Goal: Task Accomplishment & Management: Use online tool/utility

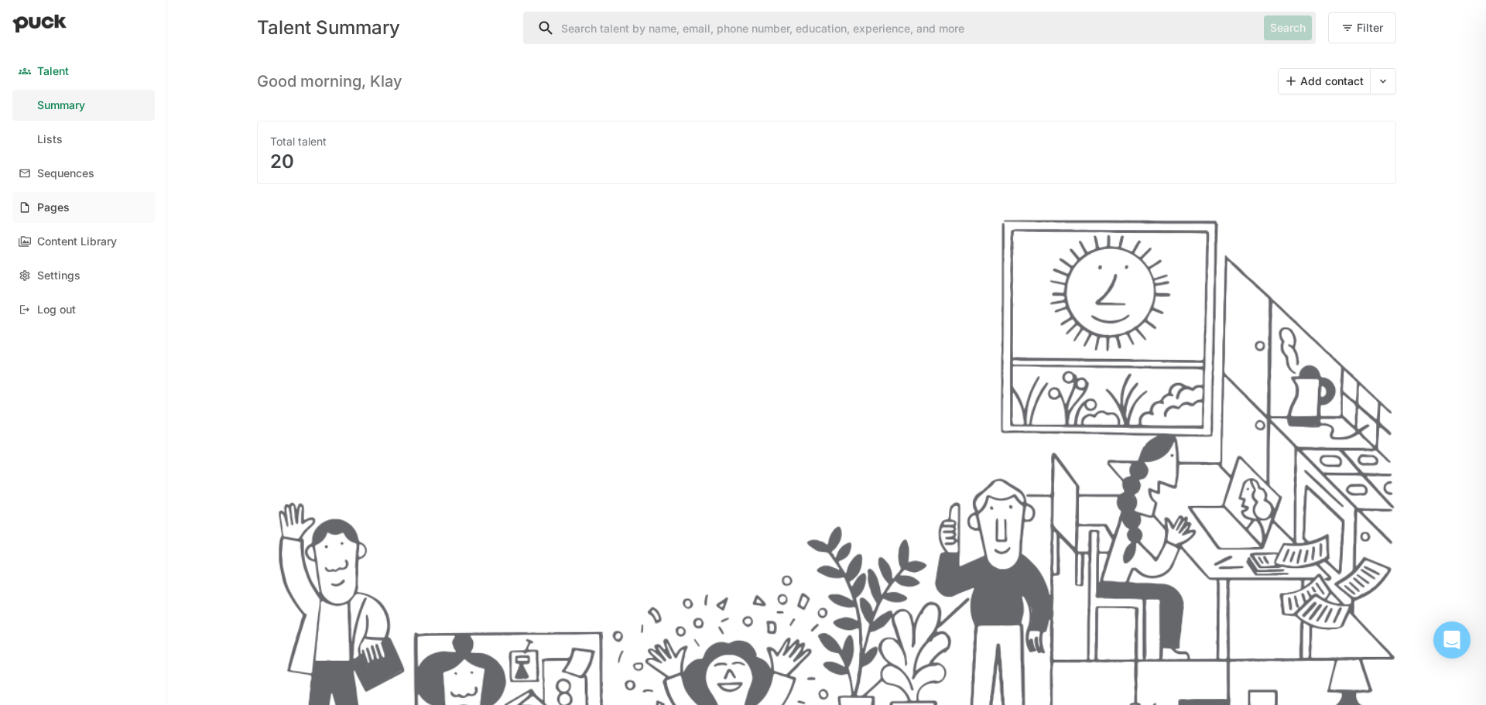
click at [72, 197] on link "Pages" at bounding box center [83, 207] width 142 height 31
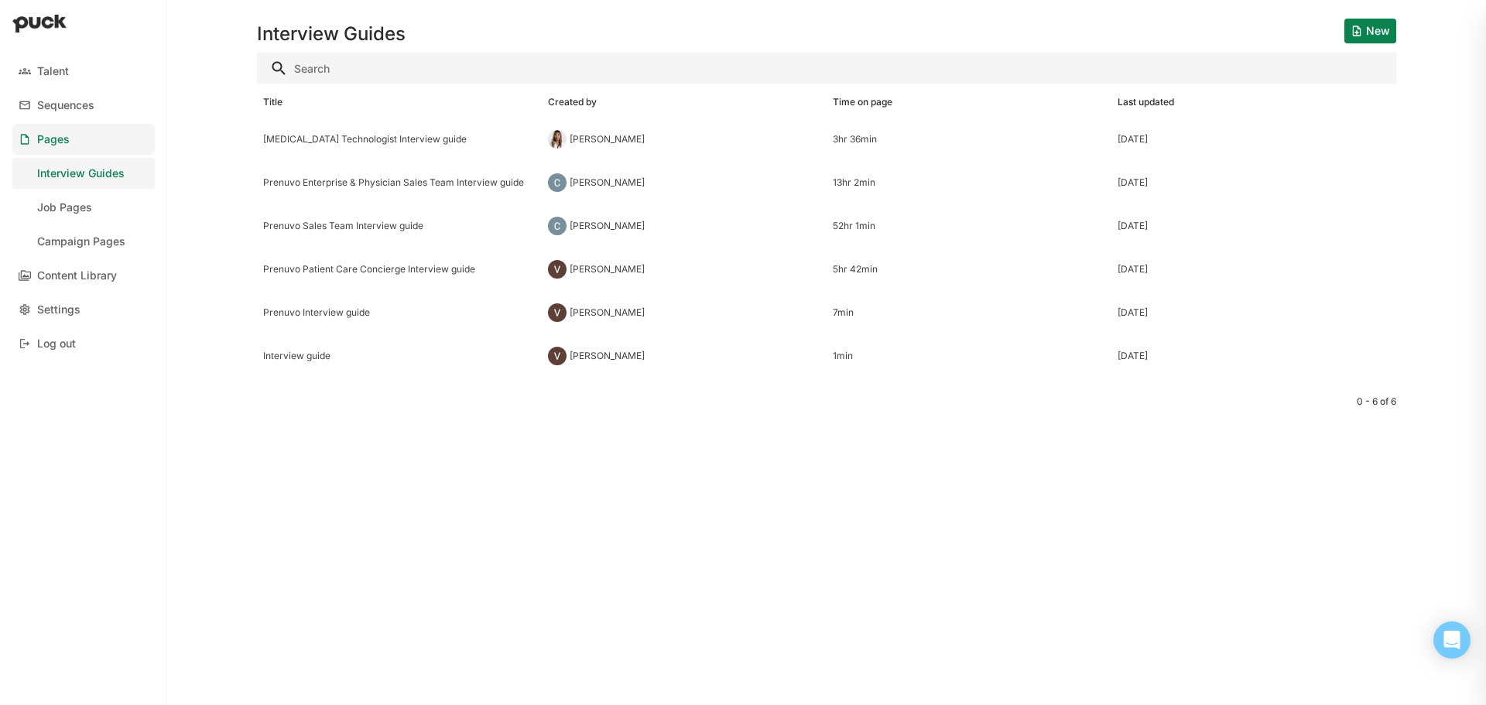
click at [77, 197] on link "Job Pages" at bounding box center [83, 207] width 142 height 31
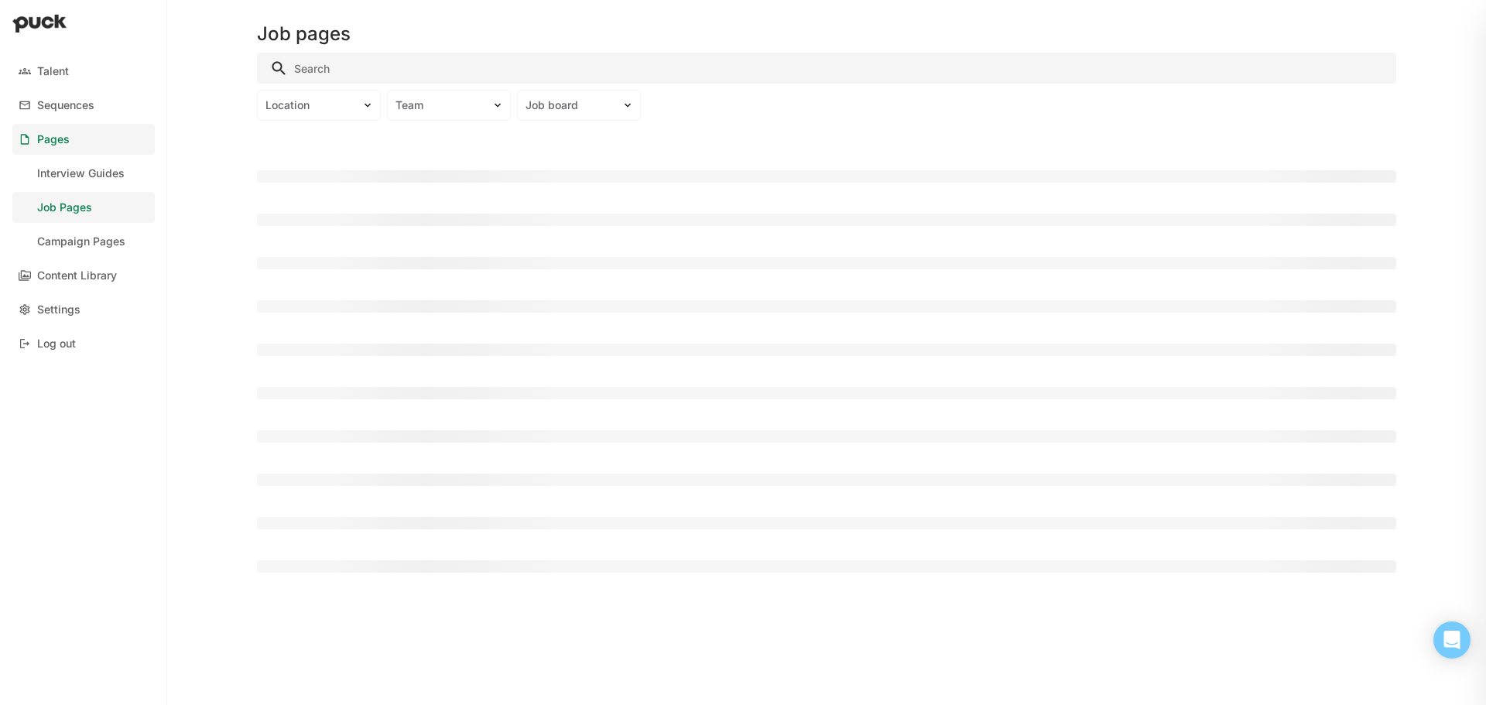
click at [370, 66] on input "Search" at bounding box center [826, 68] width 1139 height 31
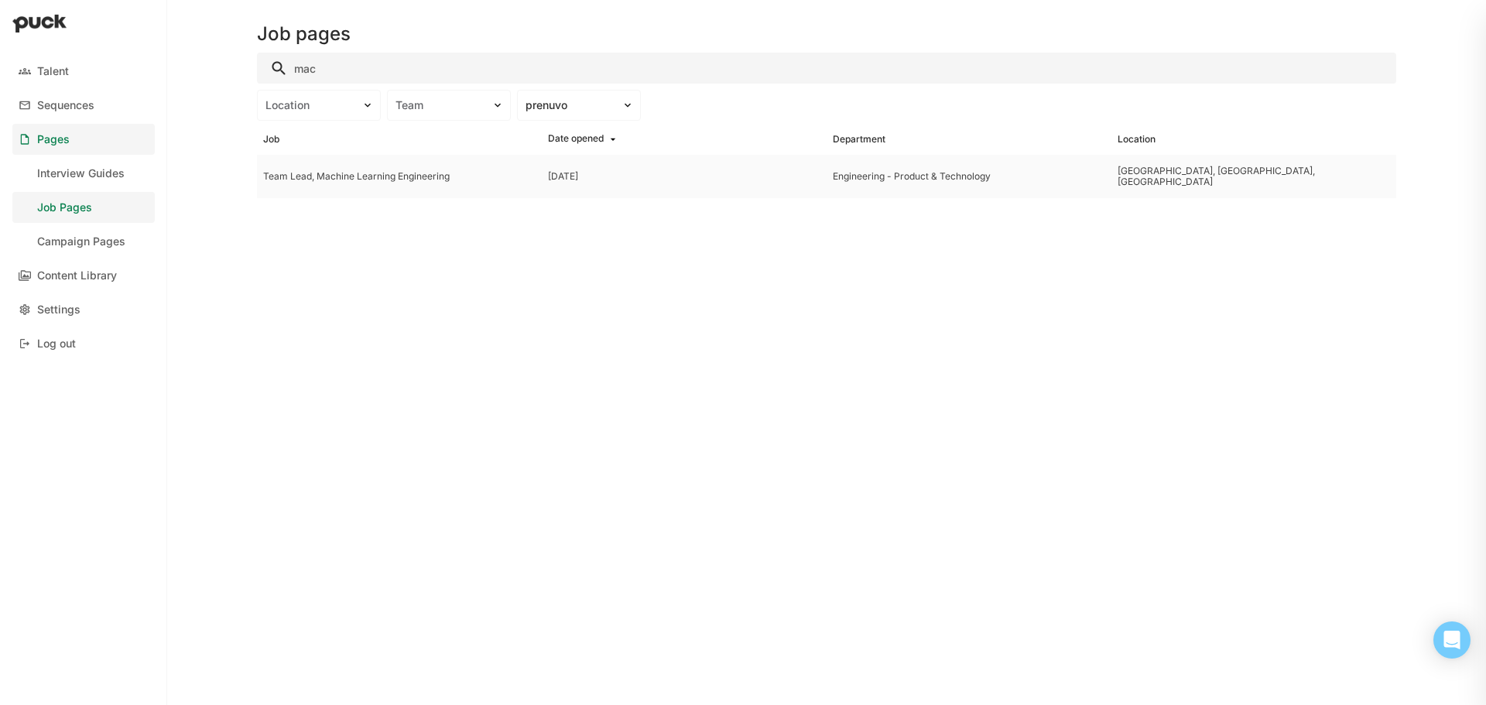
type input "mac"
click at [355, 180] on div "Team Lead, Machine Learning Engineering" at bounding box center [399, 176] width 272 height 11
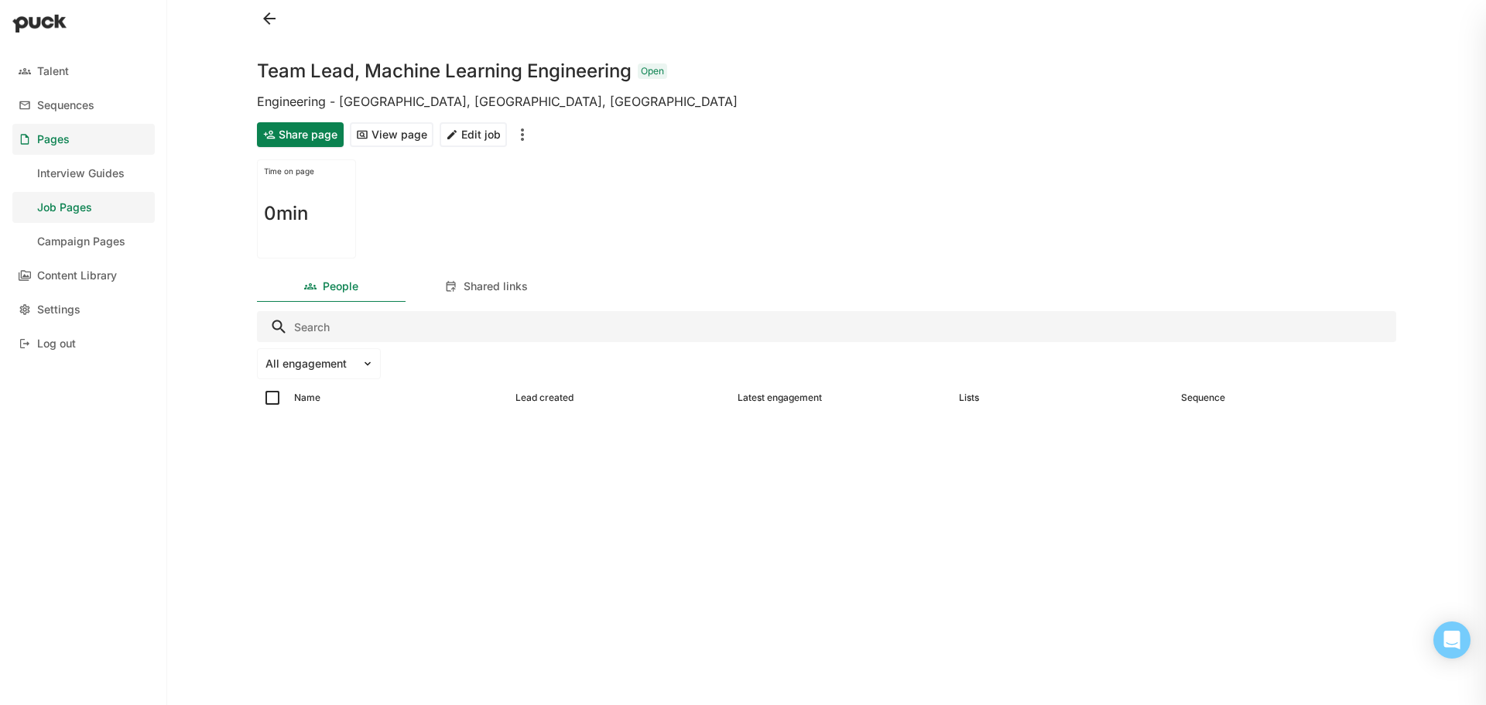
click at [316, 136] on button "Share page" at bounding box center [300, 134] width 87 height 25
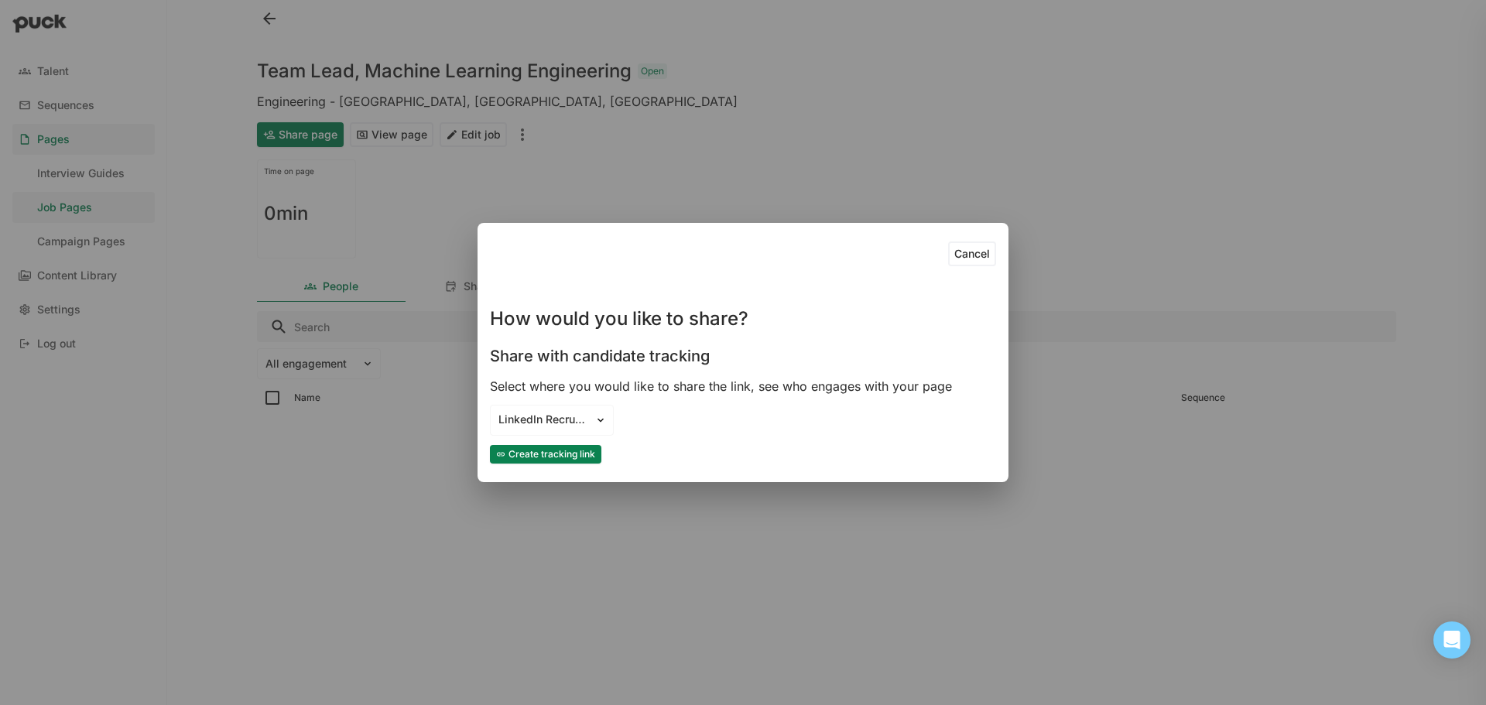
click at [571, 448] on button "Create tracking link" at bounding box center [545, 454] width 111 height 19
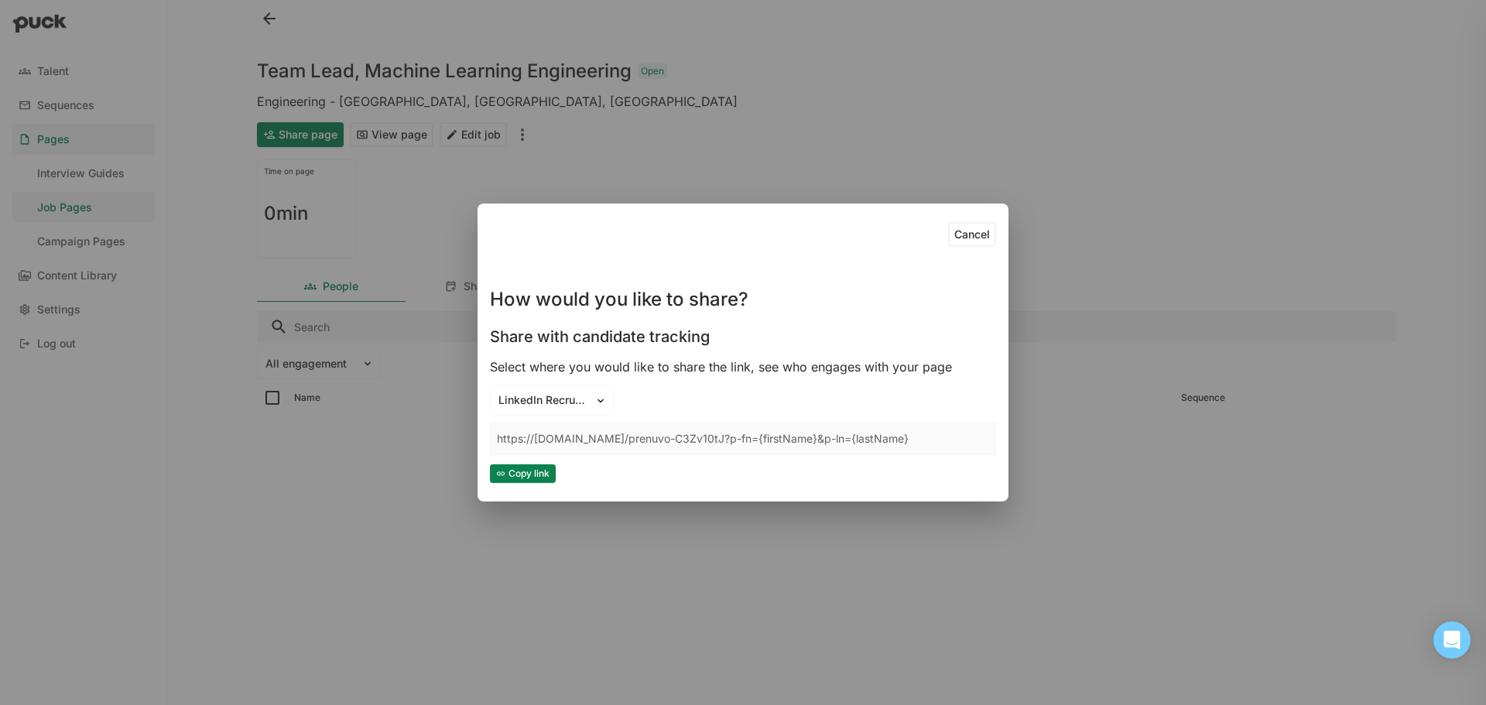
click at [522, 481] on button "Copy link" at bounding box center [523, 473] width 66 height 19
click at [522, 480] on button "Copy link" at bounding box center [523, 473] width 66 height 19
click at [980, 234] on button "Cancel" at bounding box center [972, 234] width 48 height 25
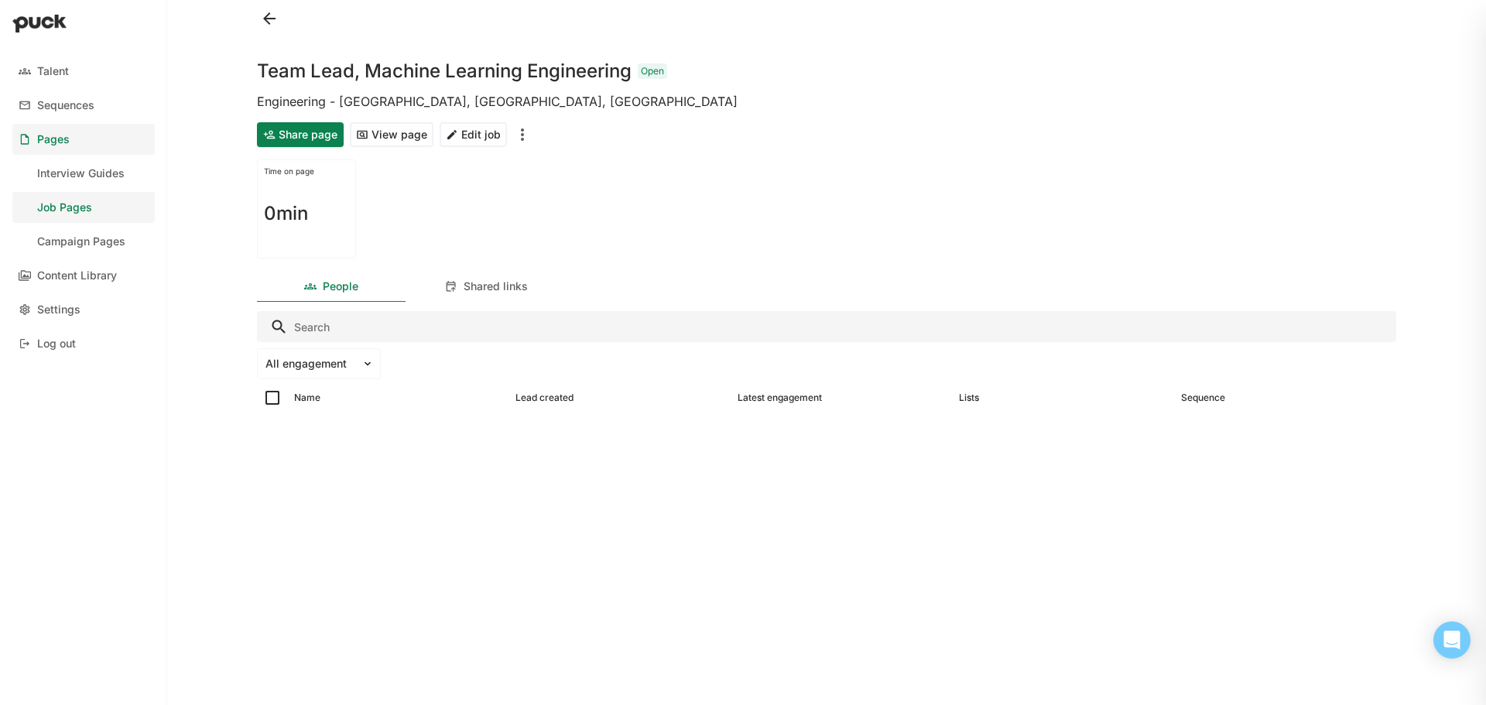
click at [395, 131] on button "View page" at bounding box center [392, 134] width 84 height 25
